Goal: Communication & Community: Answer question/provide support

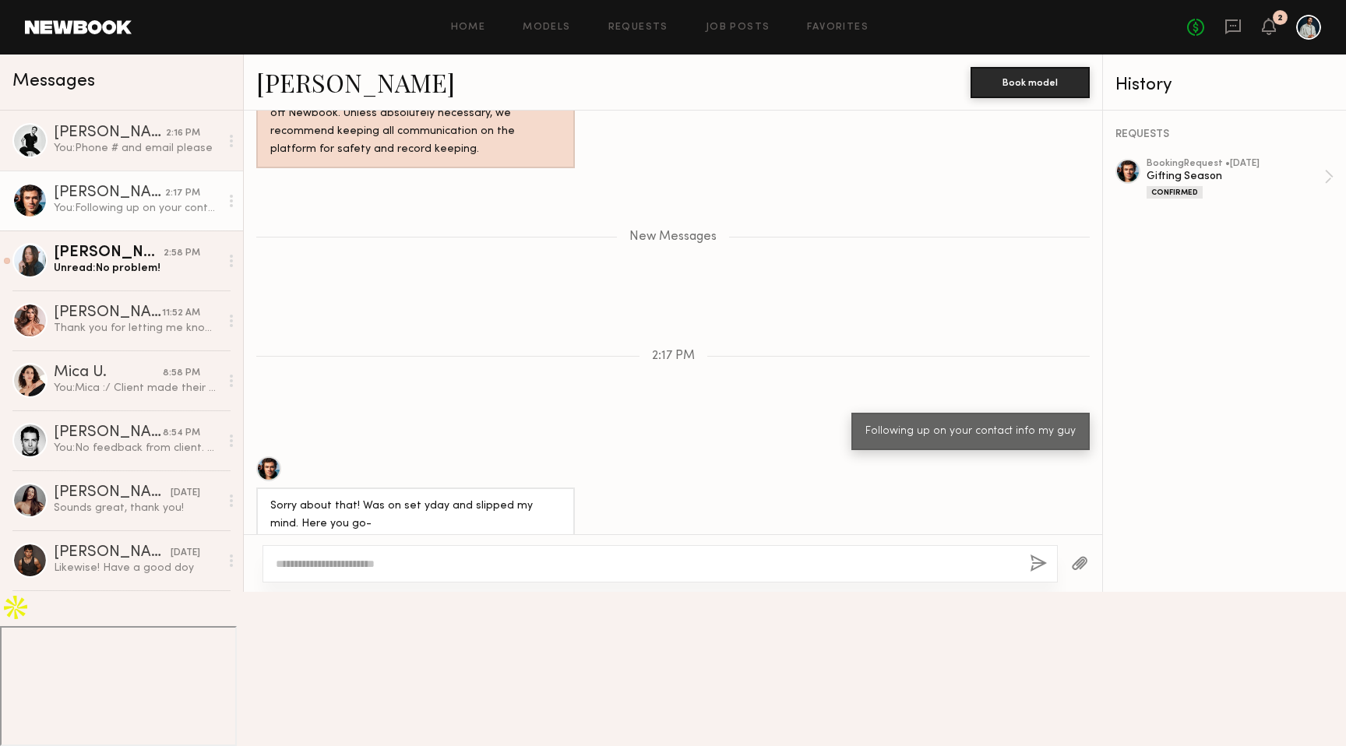
scroll to position [1716, 0]
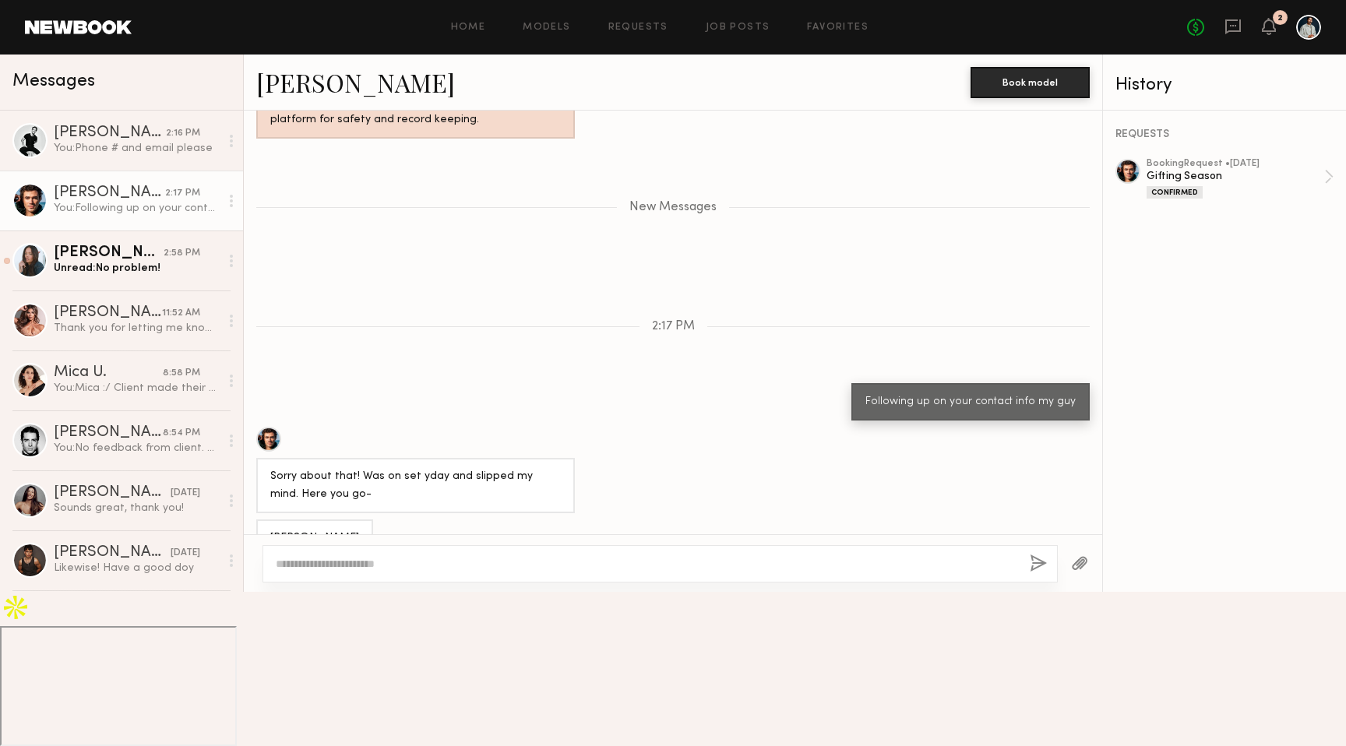
click at [320, 548] on div "[PERSON_NAME]" at bounding box center [314, 539] width 89 height 18
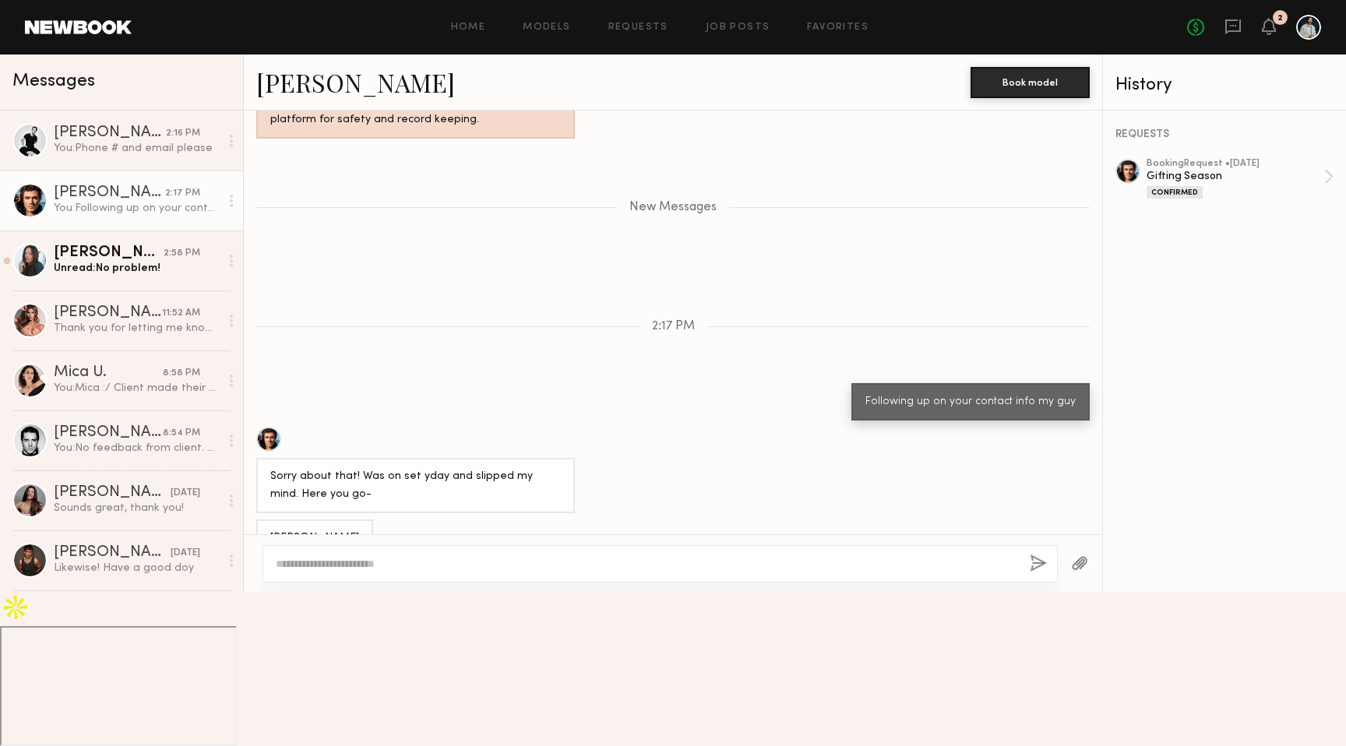
click at [308, 591] on div "[PHONE_NUMBER]" at bounding box center [319, 582] width 98 height 18
copy div "[PHONE_NUMBER]"
click at [319, 635] on div "[EMAIL_ADDRESS][DOMAIN_NAME]" at bounding box center [363, 626] width 187 height 18
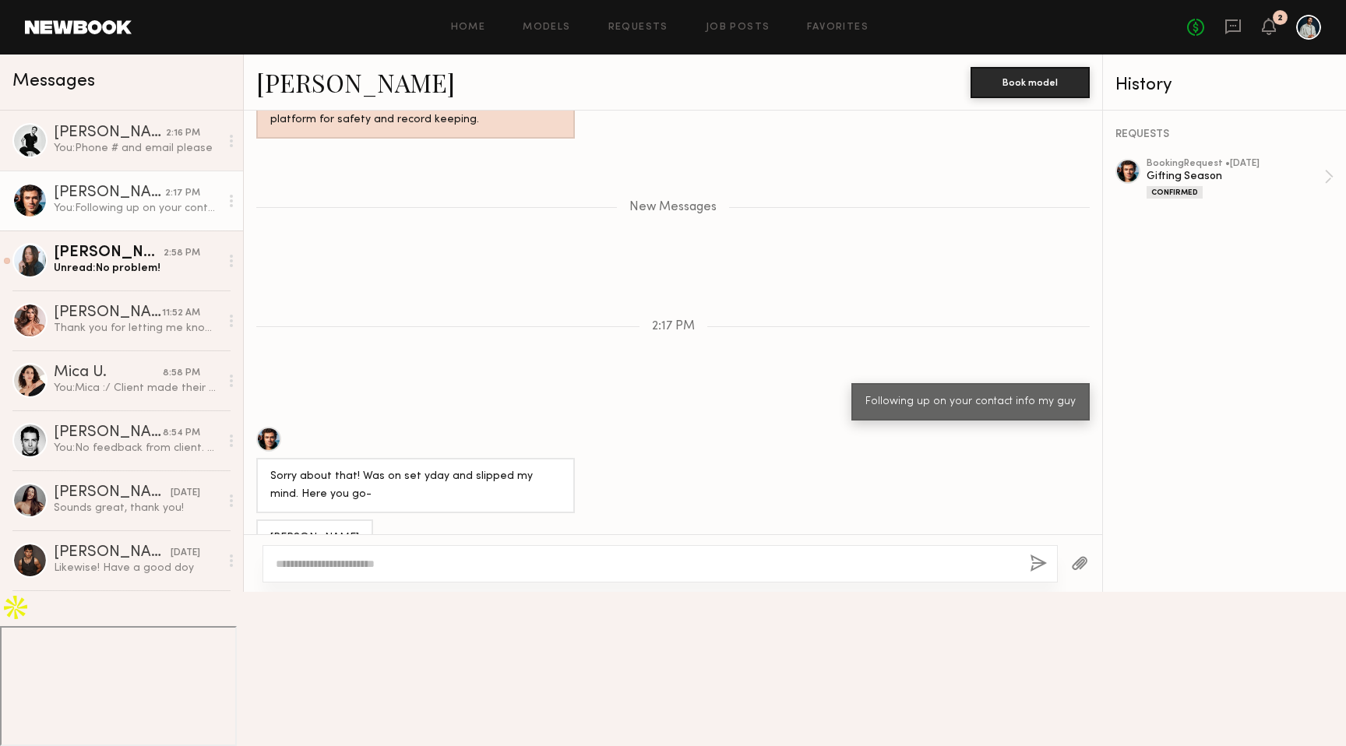
click at [319, 635] on div "[EMAIL_ADDRESS][DOMAIN_NAME]" at bounding box center [363, 626] width 187 height 18
copy div "[EMAIL_ADDRESS][DOMAIN_NAME]"
click at [392, 572] on textarea at bounding box center [647, 564] width 742 height 16
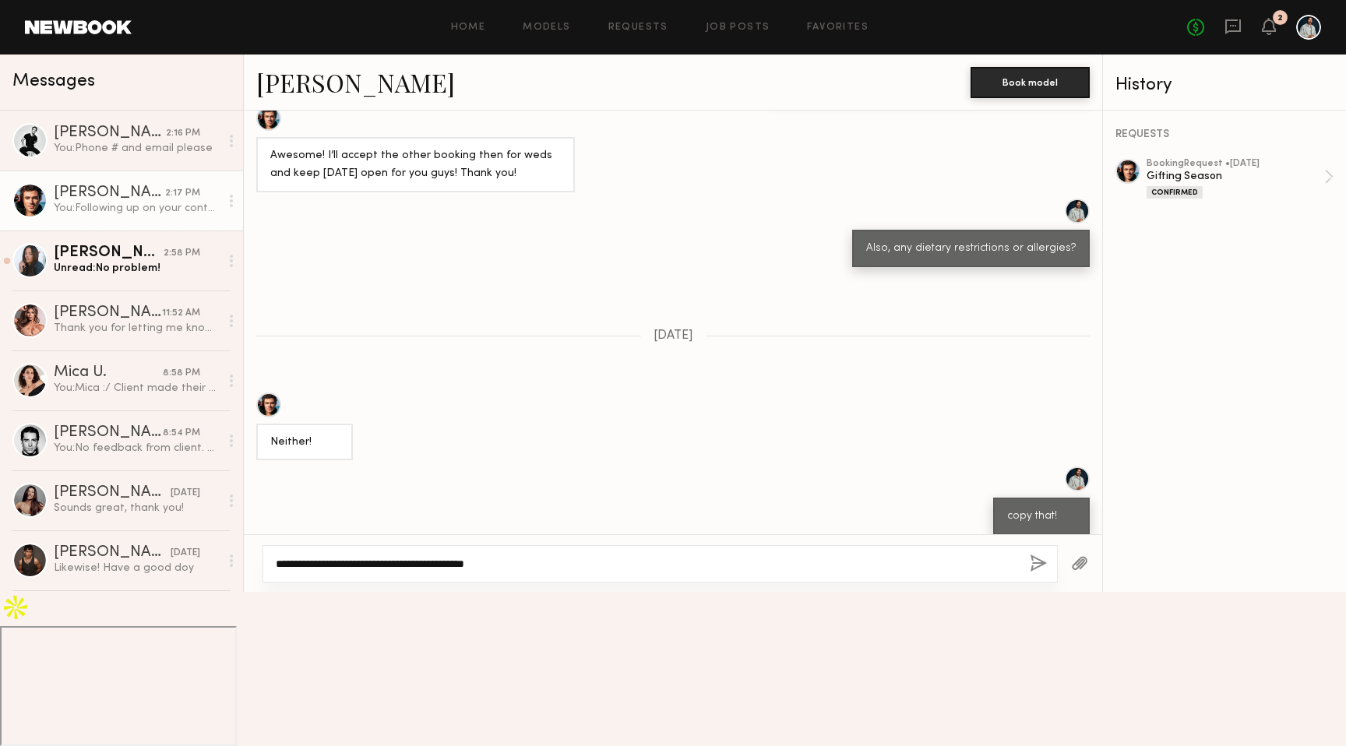
scroll to position [819, 0]
type textarea "**********"
click at [1038, 574] on button "button" at bounding box center [1038, 564] width 17 height 19
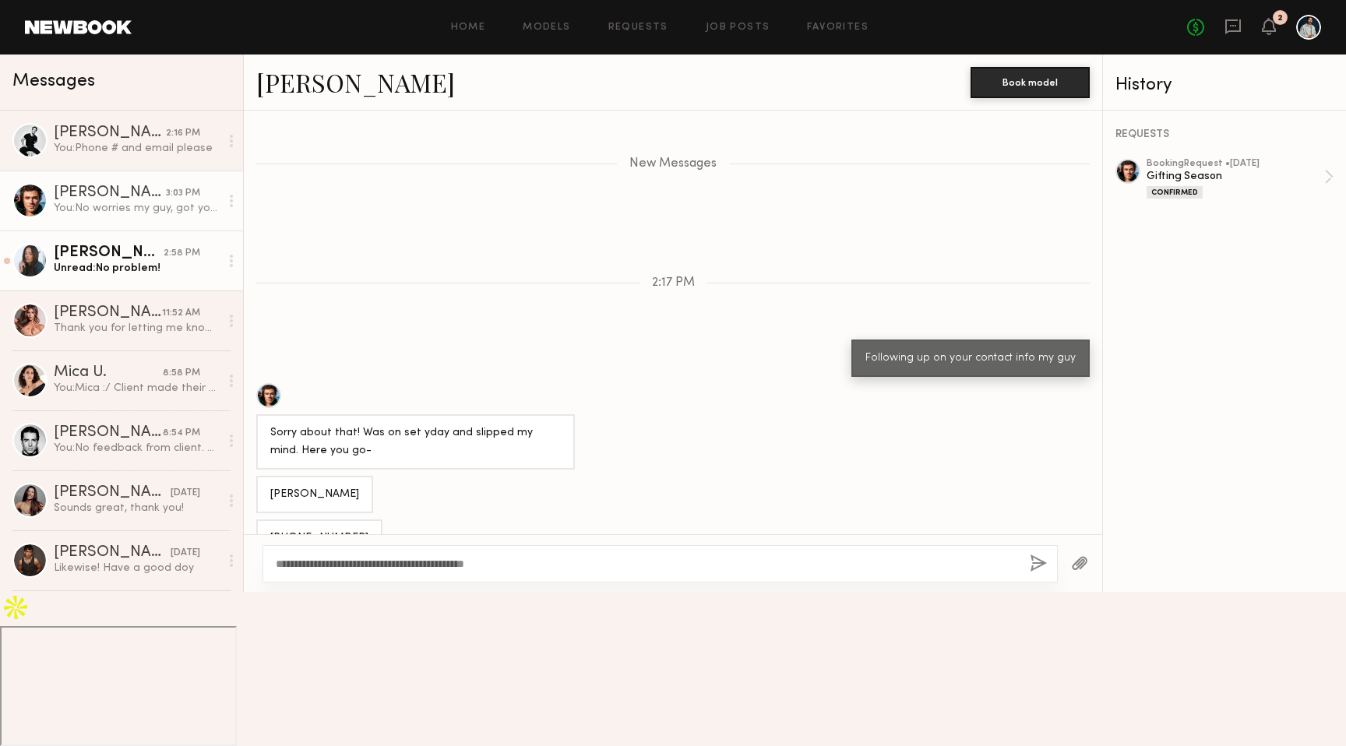
click at [145, 277] on link "[PERSON_NAME] 2:58 PM Unread: No problem!" at bounding box center [121, 261] width 243 height 60
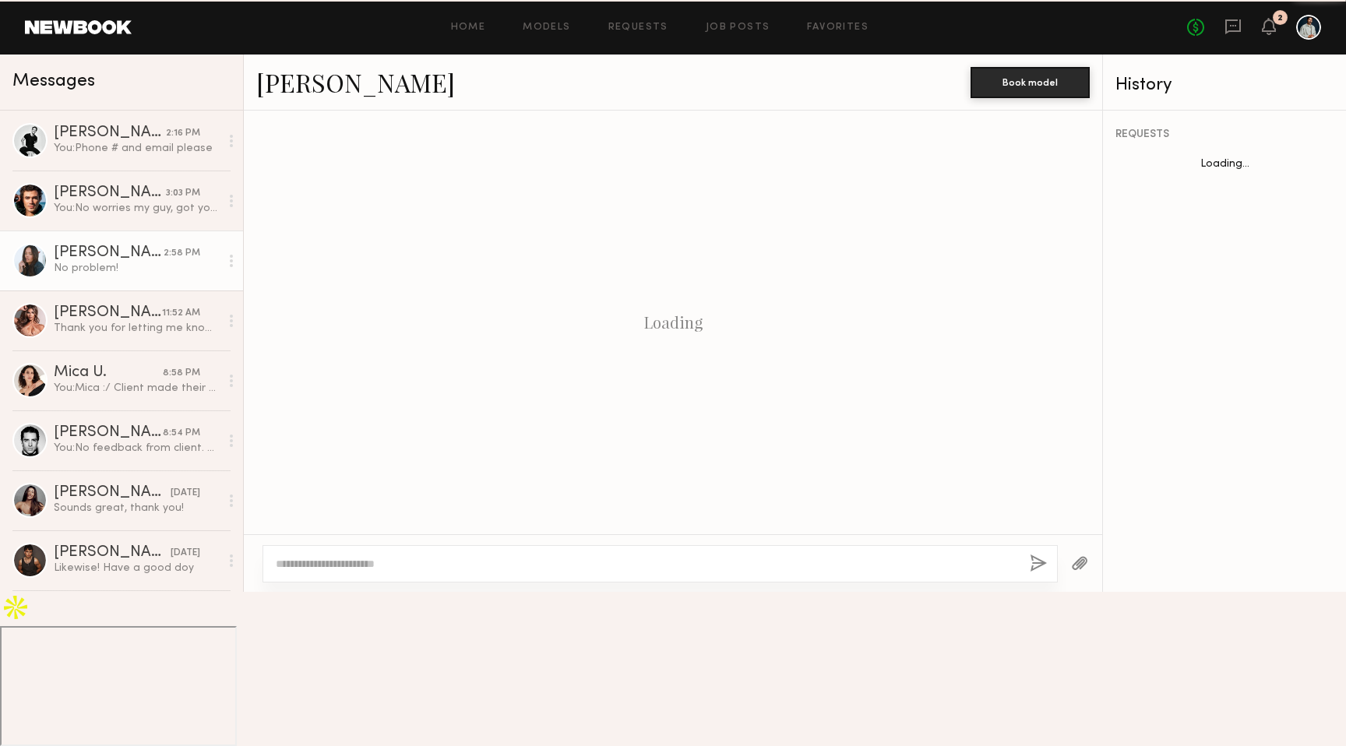
scroll to position [1269, 0]
